Goal: Find specific page/section: Find specific page/section

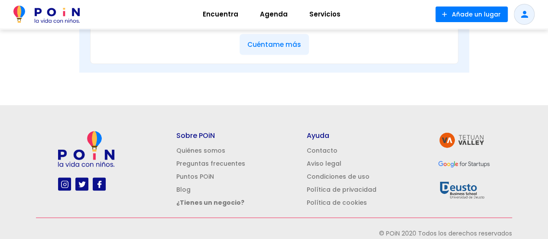
scroll to position [520, 0]
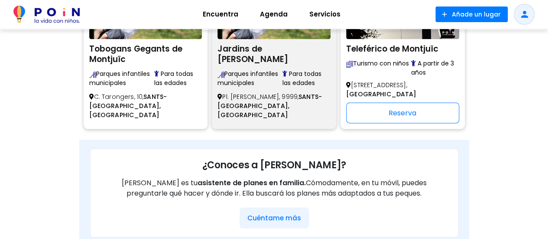
click at [234, 117] on p "Pl. [PERSON_NAME][STREET_ADDRESS]" at bounding box center [273, 106] width 113 height 34
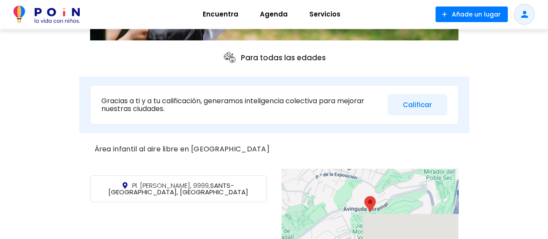
scroll to position [260, 0]
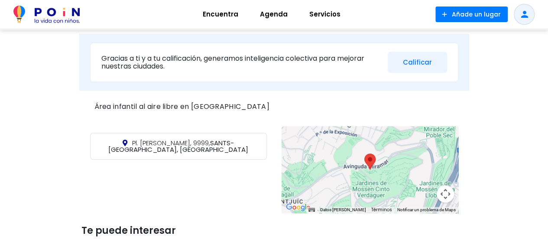
click at [123, 143] on icon at bounding box center [125, 142] width 5 height 6
click at [364, 153] on area at bounding box center [364, 153] width 0 height 0
drag, startPoint x: 104, startPoint y: 142, endPoint x: 113, endPoint y: 142, distance: 8.7
click at [113, 142] on p "Pl. [PERSON_NAME][STREET_ADDRESS]" at bounding box center [178, 146] width 177 height 27
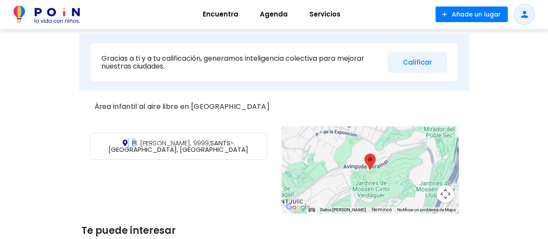
click at [132, 142] on span "Pl. [PERSON_NAME], 9999," at bounding box center [171, 142] width 78 height 9
drag, startPoint x: 110, startPoint y: 142, endPoint x: 138, endPoint y: 140, distance: 28.2
click at [138, 140] on span "Pl. [PERSON_NAME], 9999," at bounding box center [171, 142] width 78 height 9
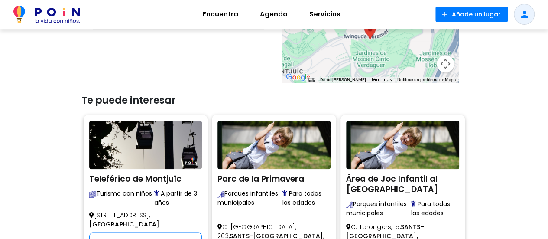
scroll to position [433, 0]
